Goal: Navigation & Orientation: Find specific page/section

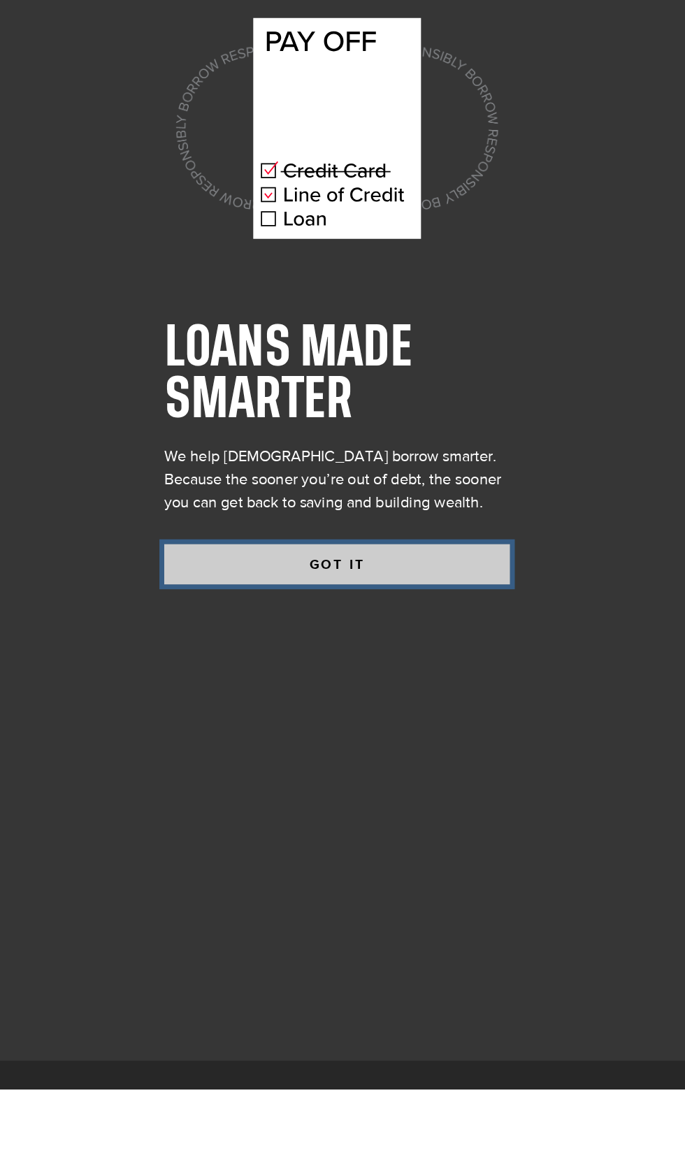
click at [305, 790] on button "GOT IT" at bounding box center [371, 775] width 252 height 29
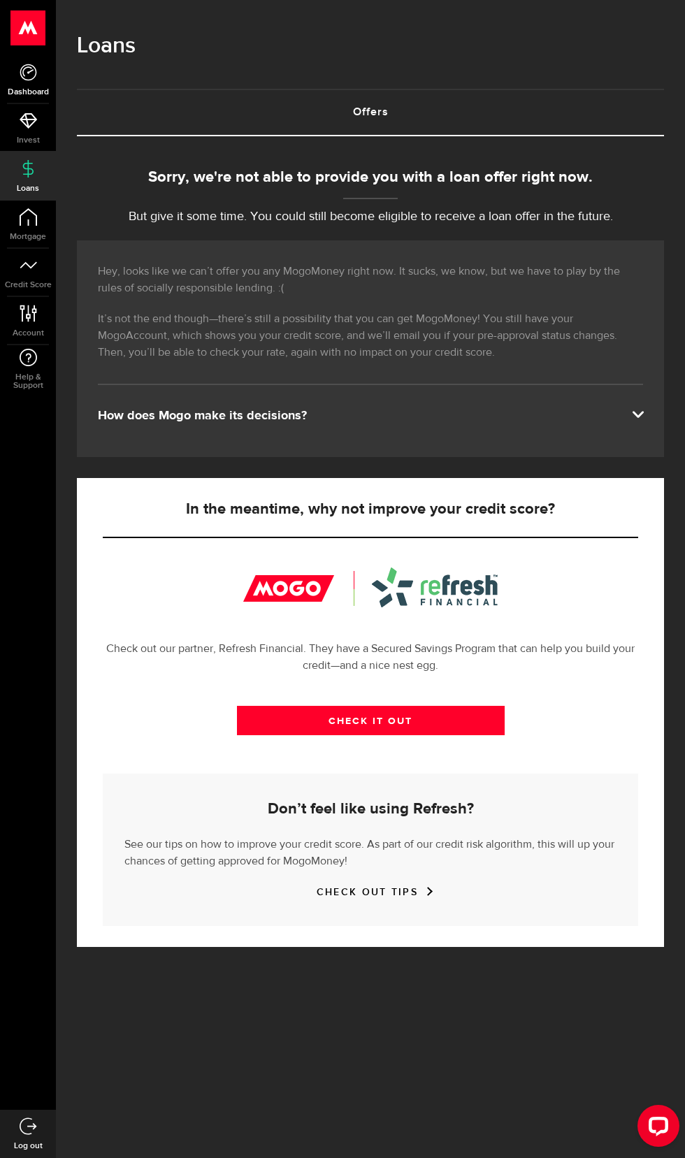
click at [11, 92] on span "Dashboard" at bounding box center [28, 92] width 56 height 8
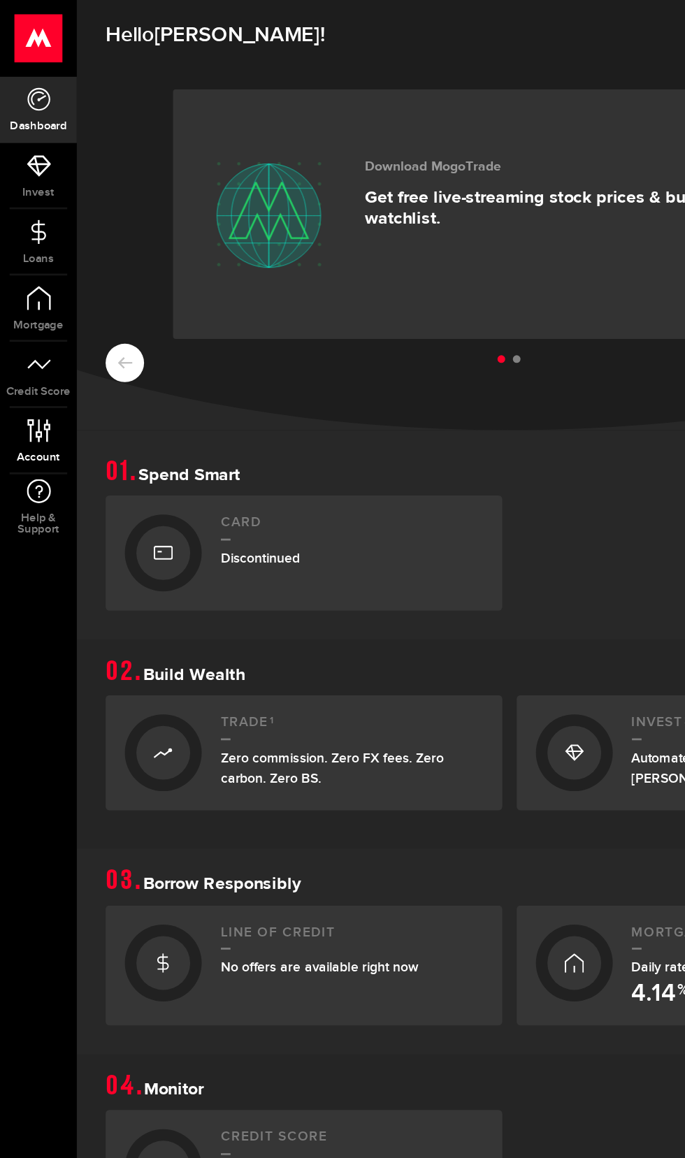
click at [16, 319] on link "Account Compte" at bounding box center [28, 321] width 56 height 48
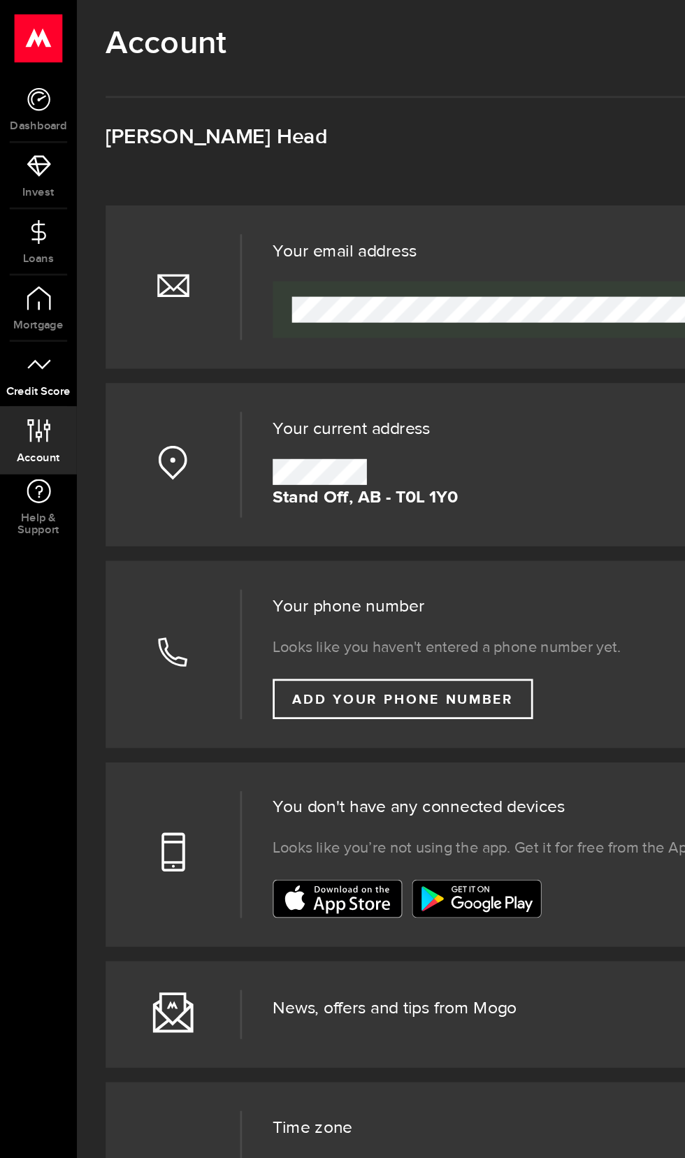
click at [11, 268] on link "Credit Score" at bounding box center [28, 273] width 56 height 48
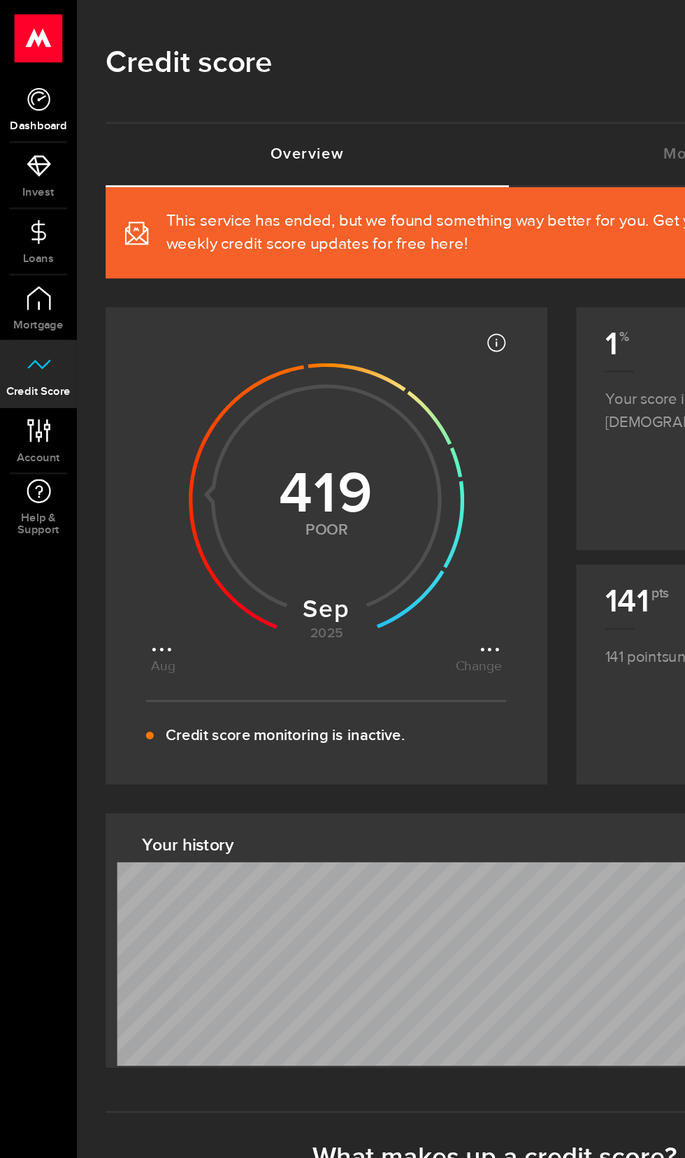
click at [20, 94] on span "Dashboard" at bounding box center [28, 92] width 56 height 8
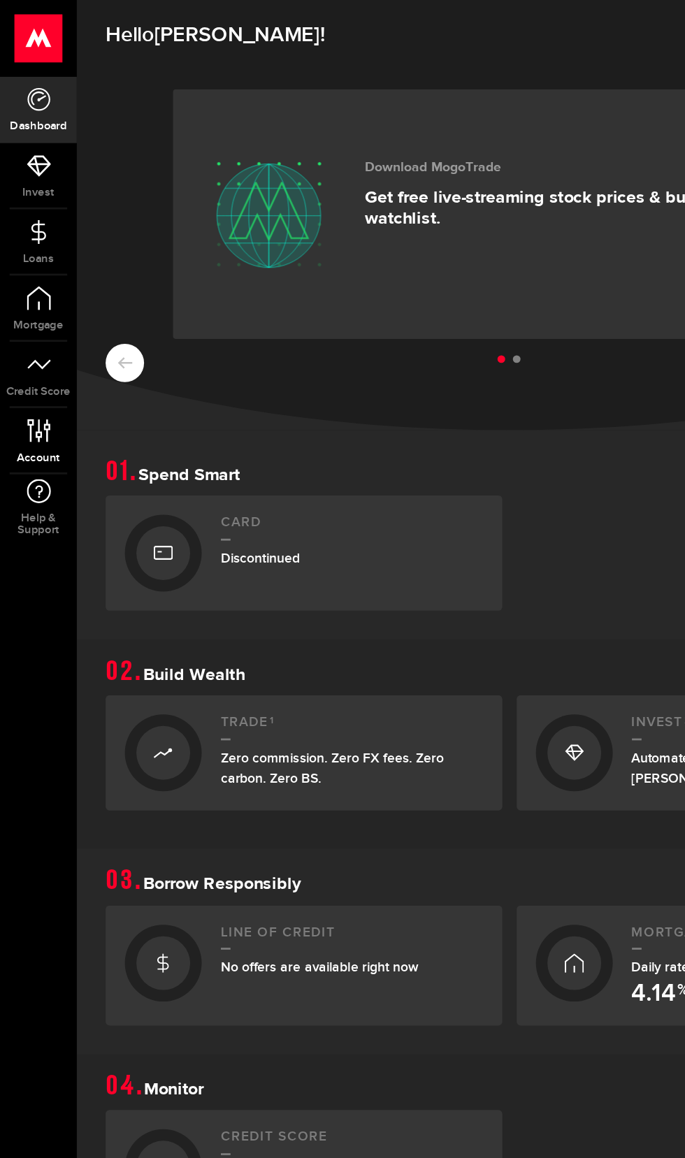
click at [26, 320] on icon at bounding box center [28, 313] width 19 height 17
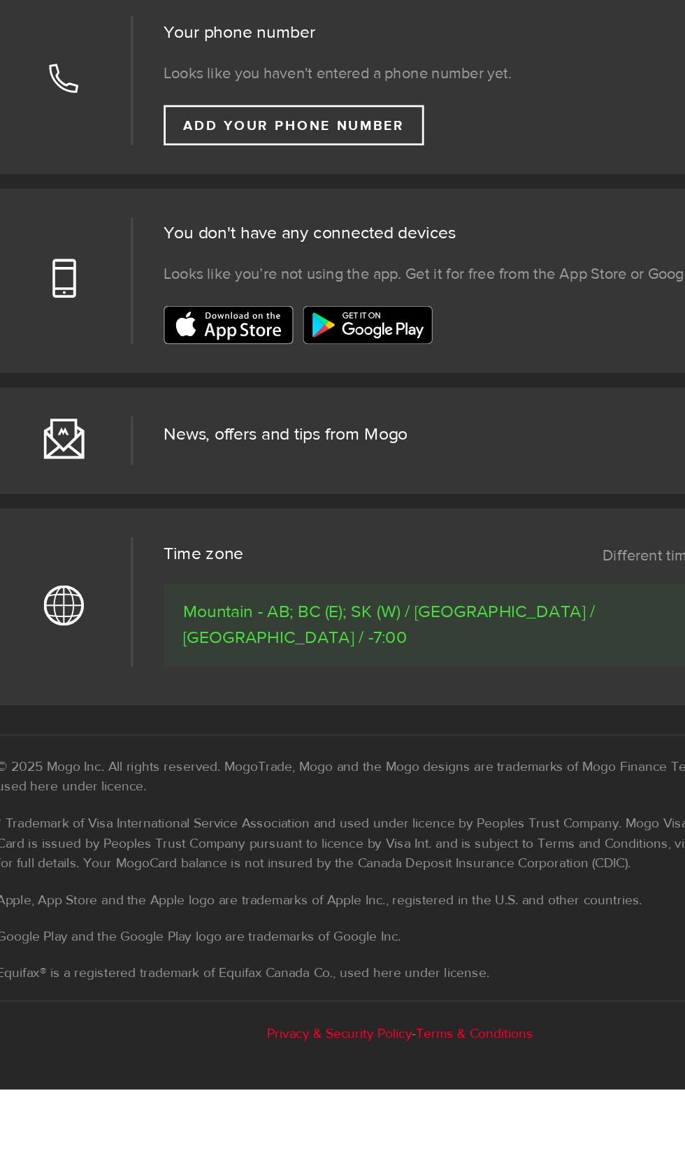
scroll to position [381, 0]
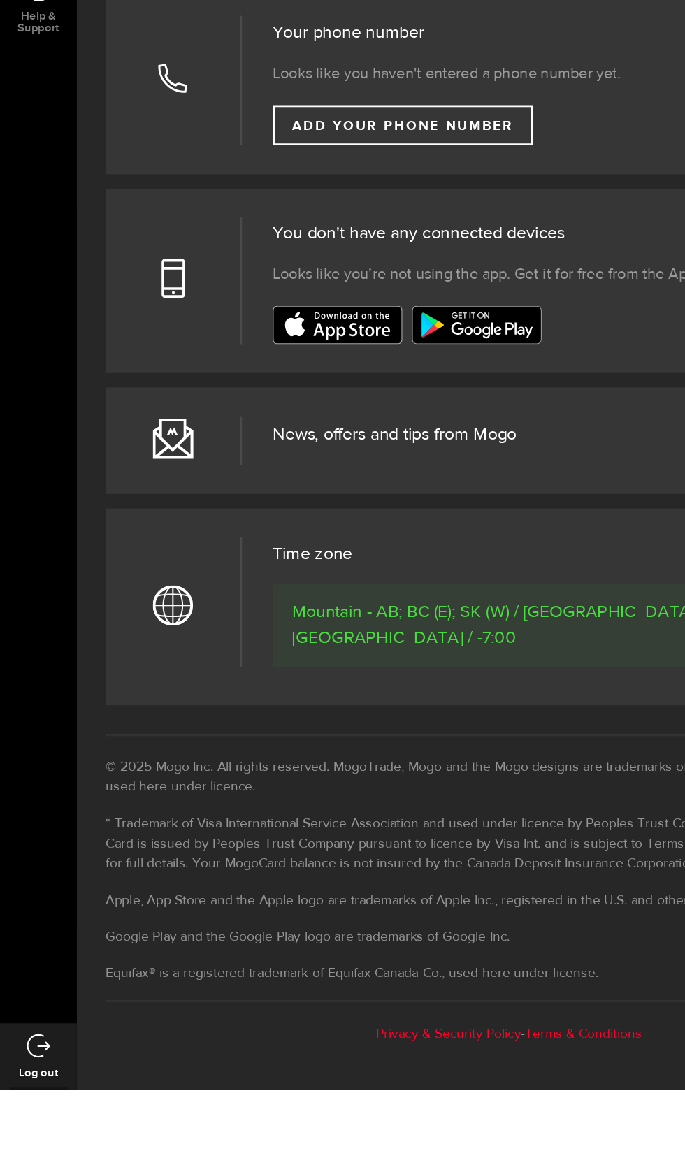
click at [15, 1157] on link "Log out" at bounding box center [28, 1133] width 56 height 48
